Goal: Navigation & Orientation: Find specific page/section

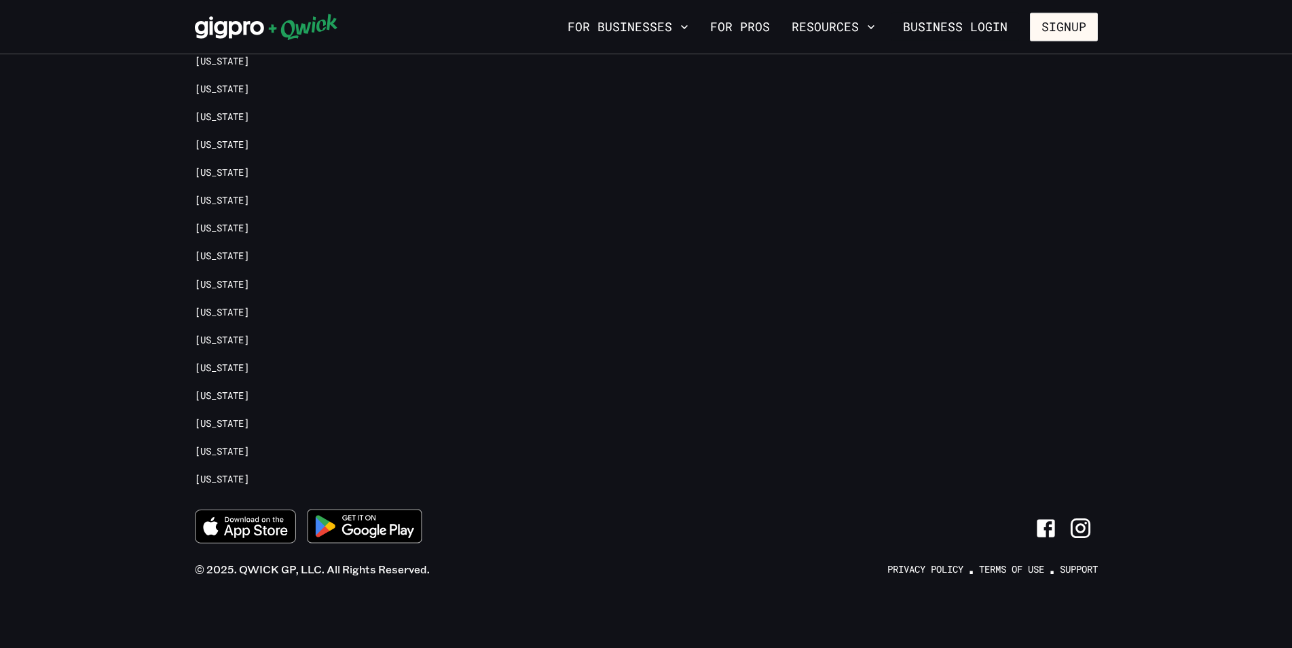
scroll to position [4335, 0]
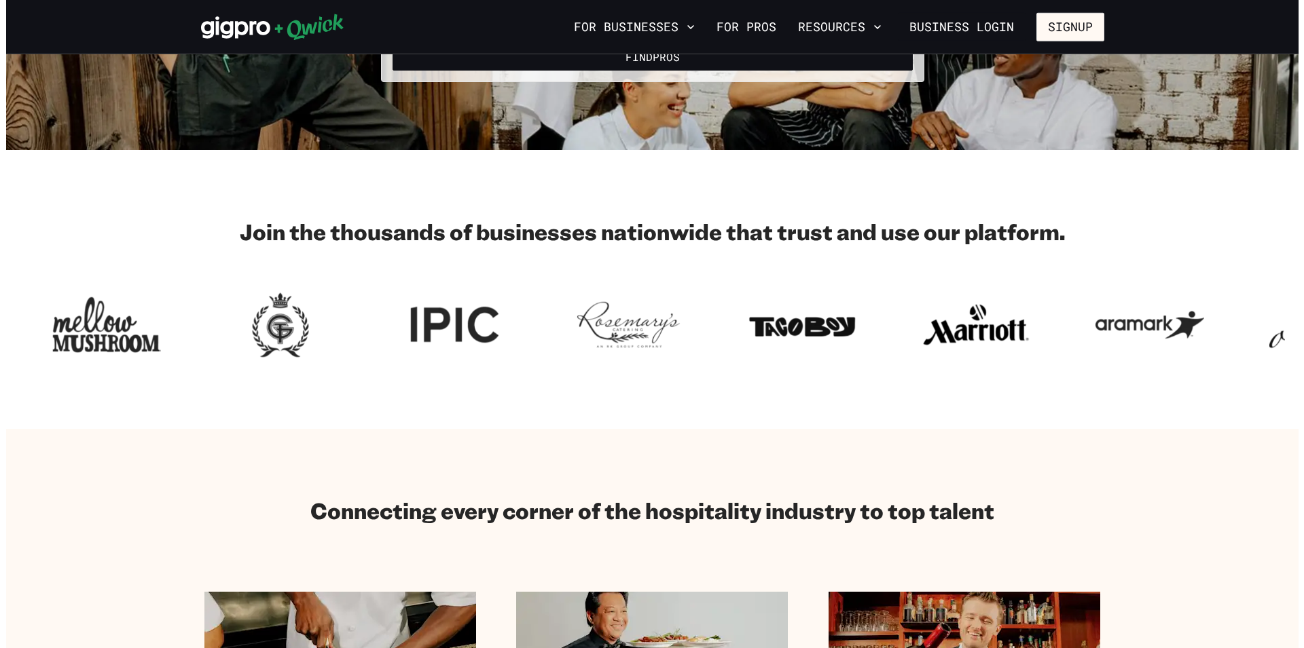
scroll to position [310, 0]
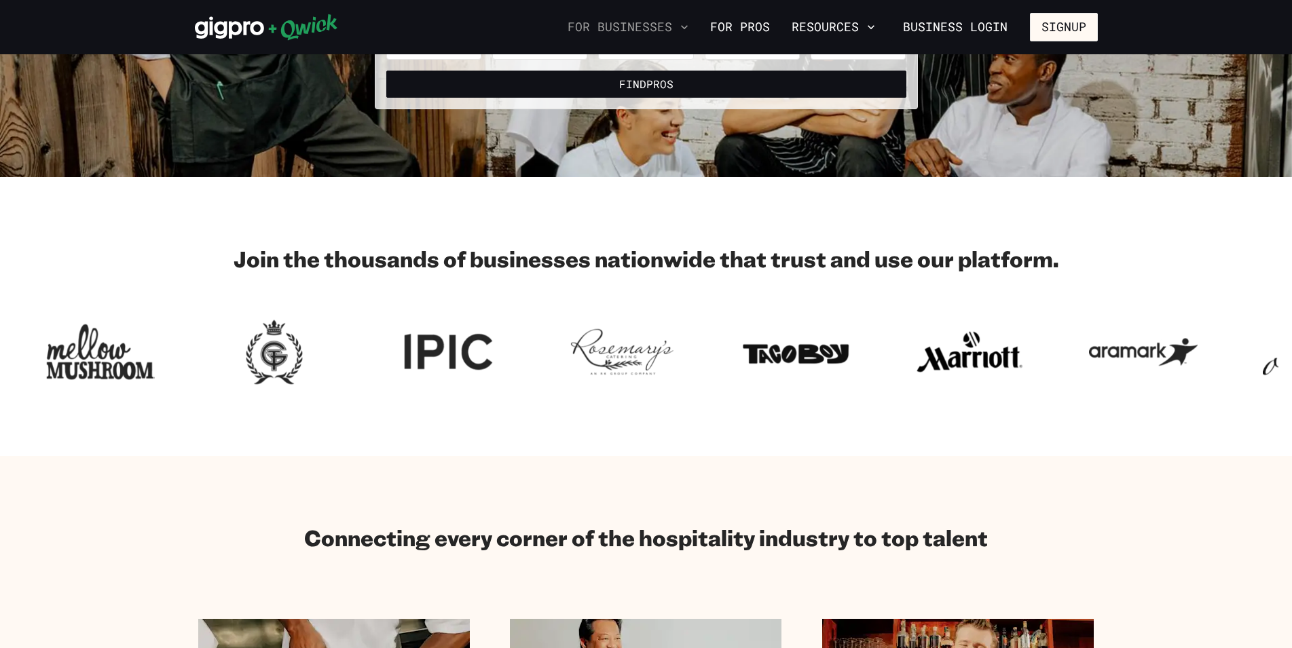
click at [562, 20] on button "For Businesses" at bounding box center [628, 27] width 132 height 23
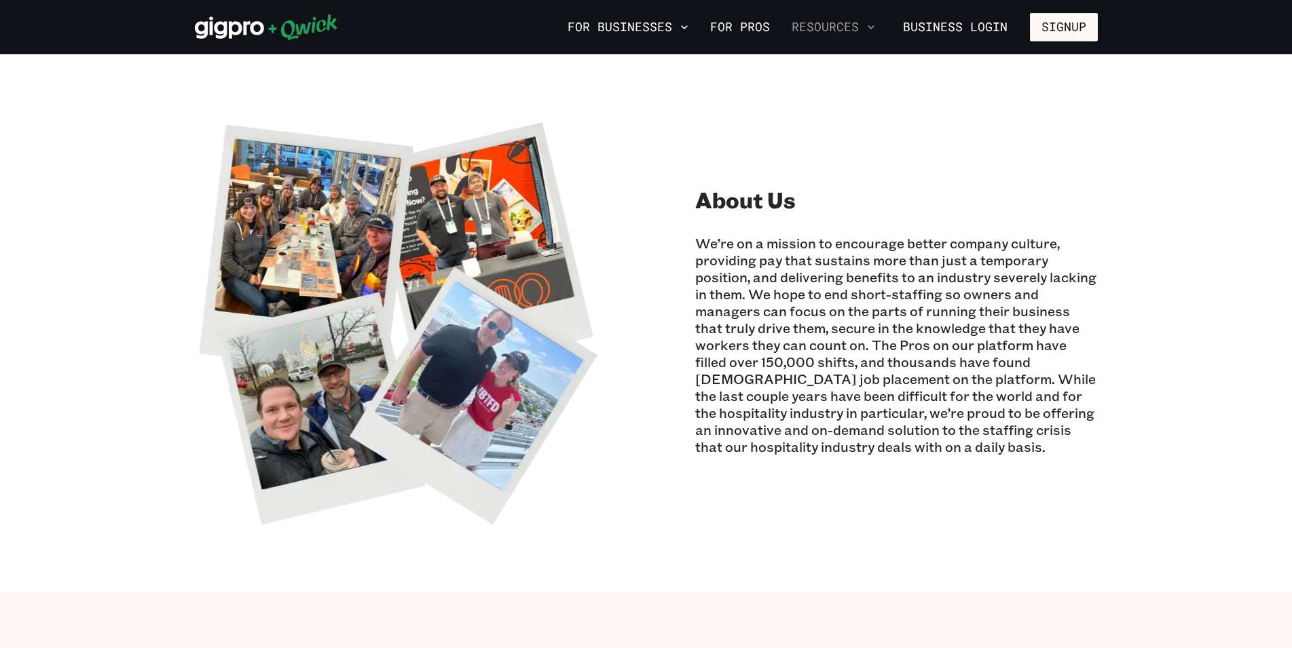
click at [803, 28] on button "Resources" at bounding box center [833, 27] width 94 height 23
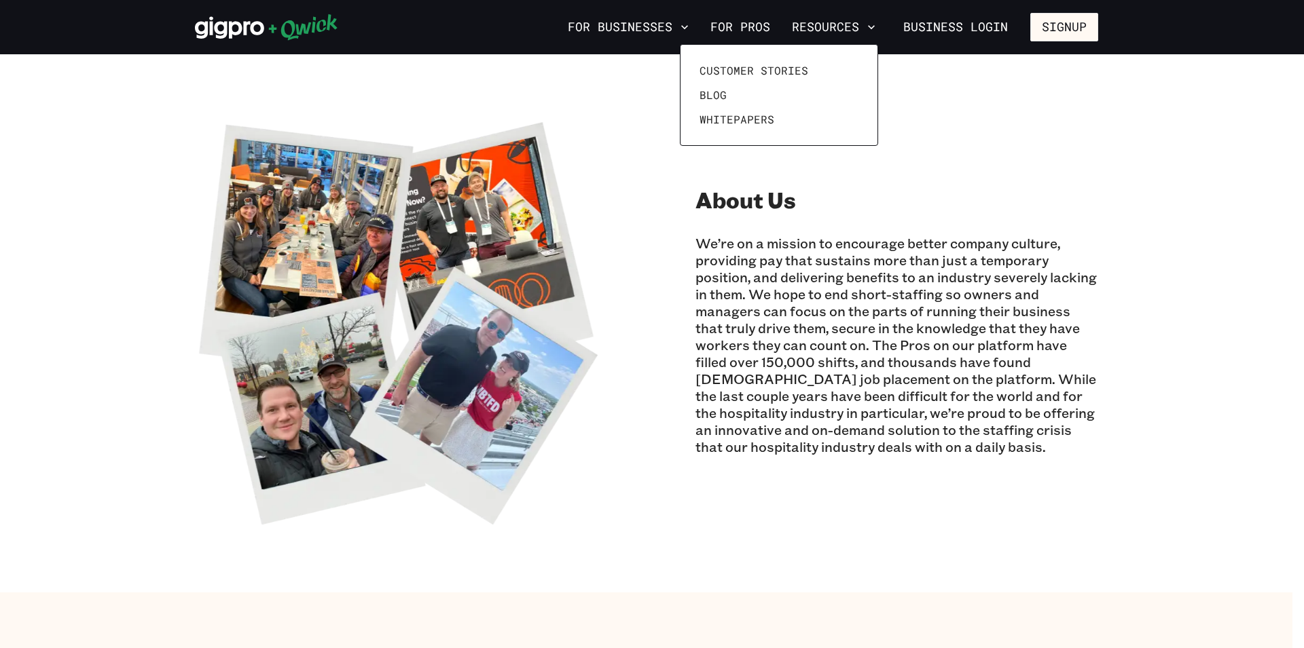
click at [534, 29] on div at bounding box center [652, 324] width 1304 height 648
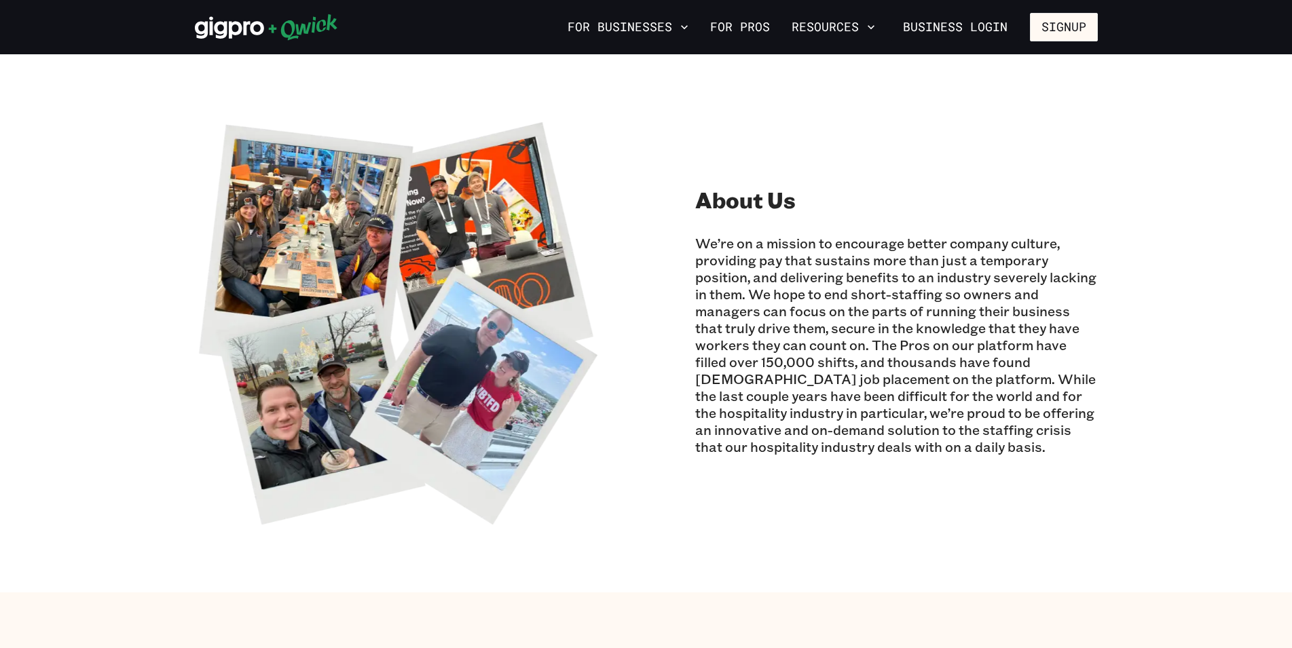
click at [678, 29] on icon "button" at bounding box center [685, 27] width 14 height 14
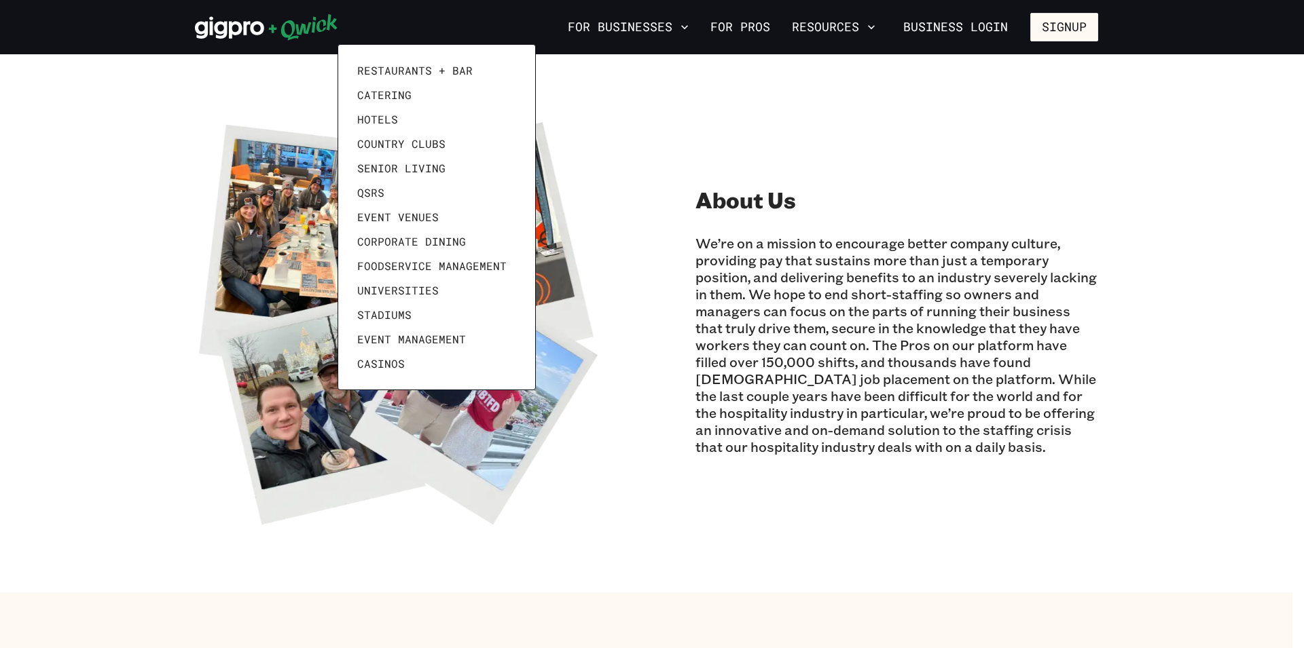
click at [1124, 210] on div at bounding box center [652, 324] width 1304 height 648
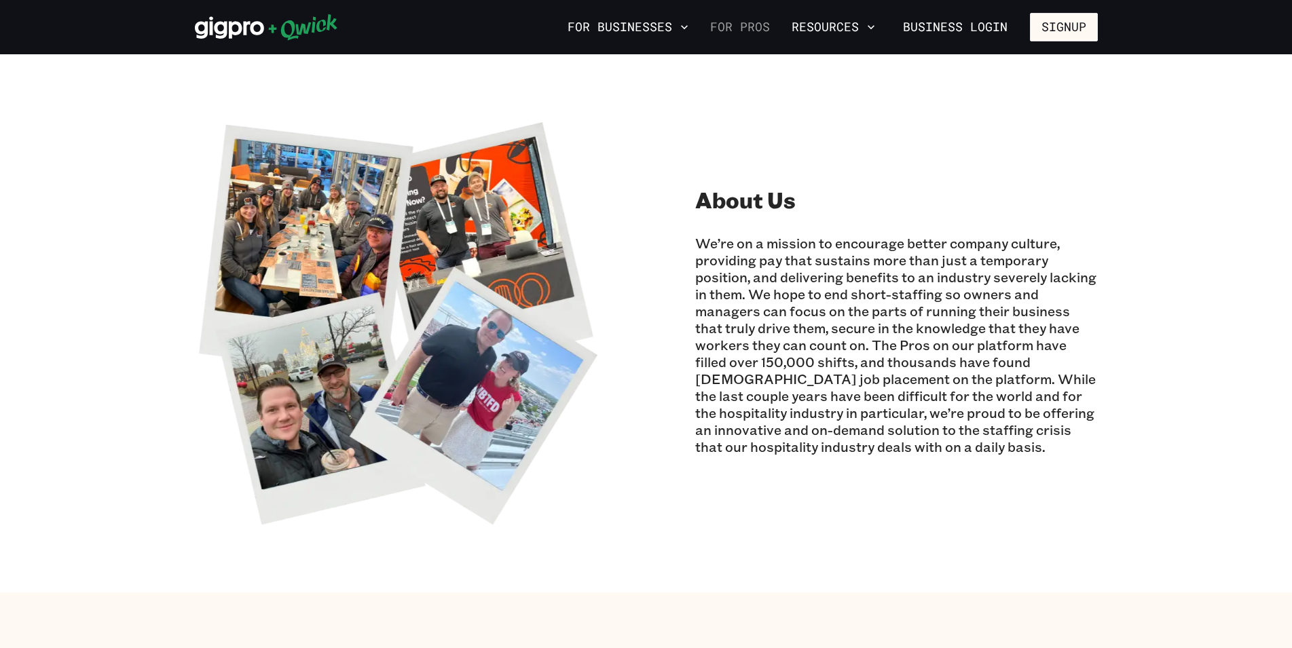
click at [705, 31] on link "For Pros" at bounding box center [740, 27] width 71 height 23
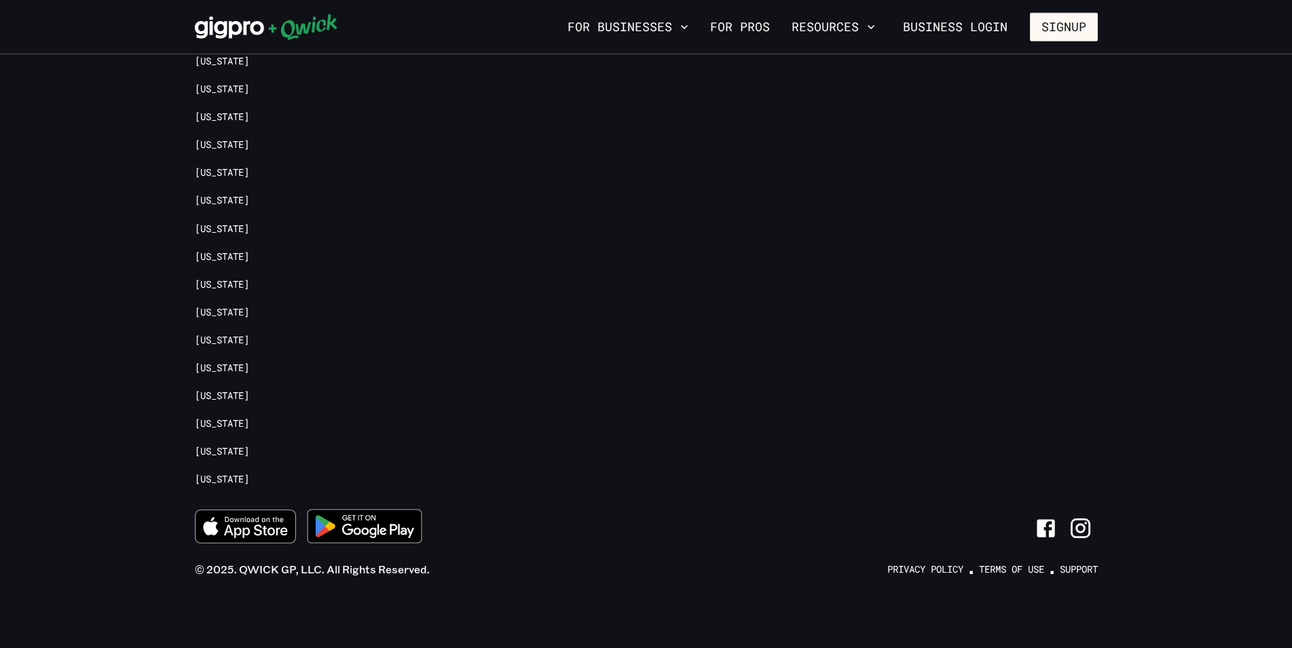
scroll to position [3536, 0]
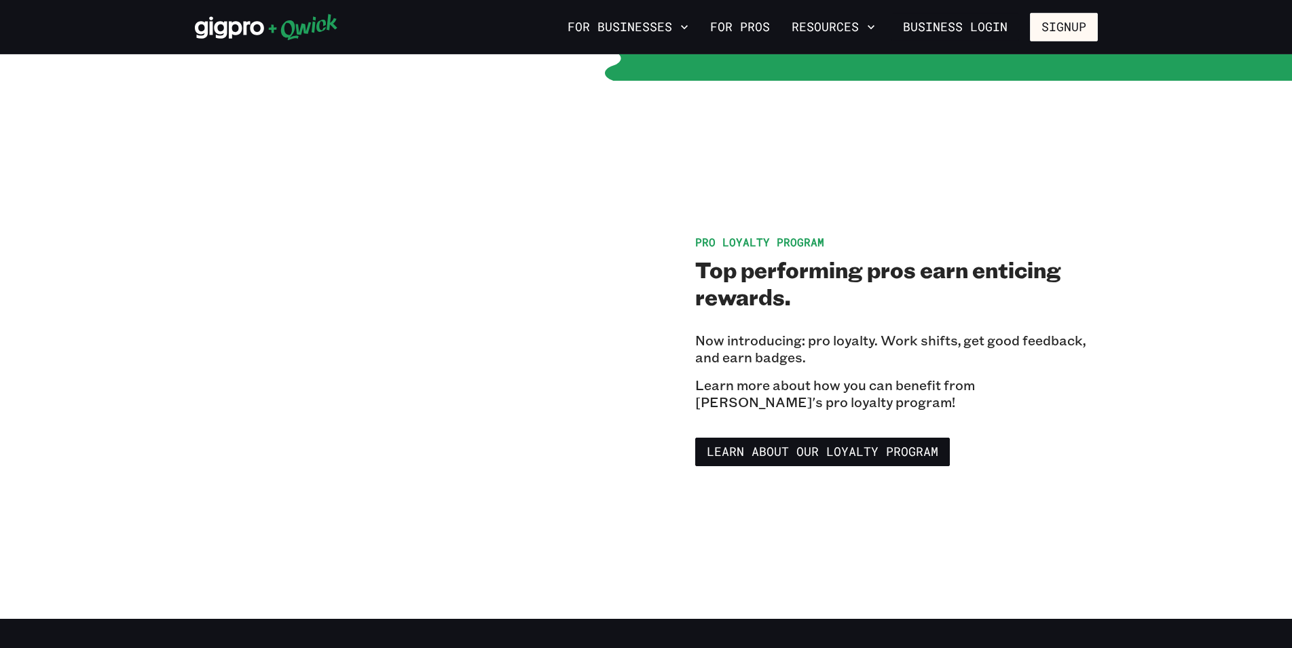
scroll to position [2216, 0]
